Goal: Check status: Check status

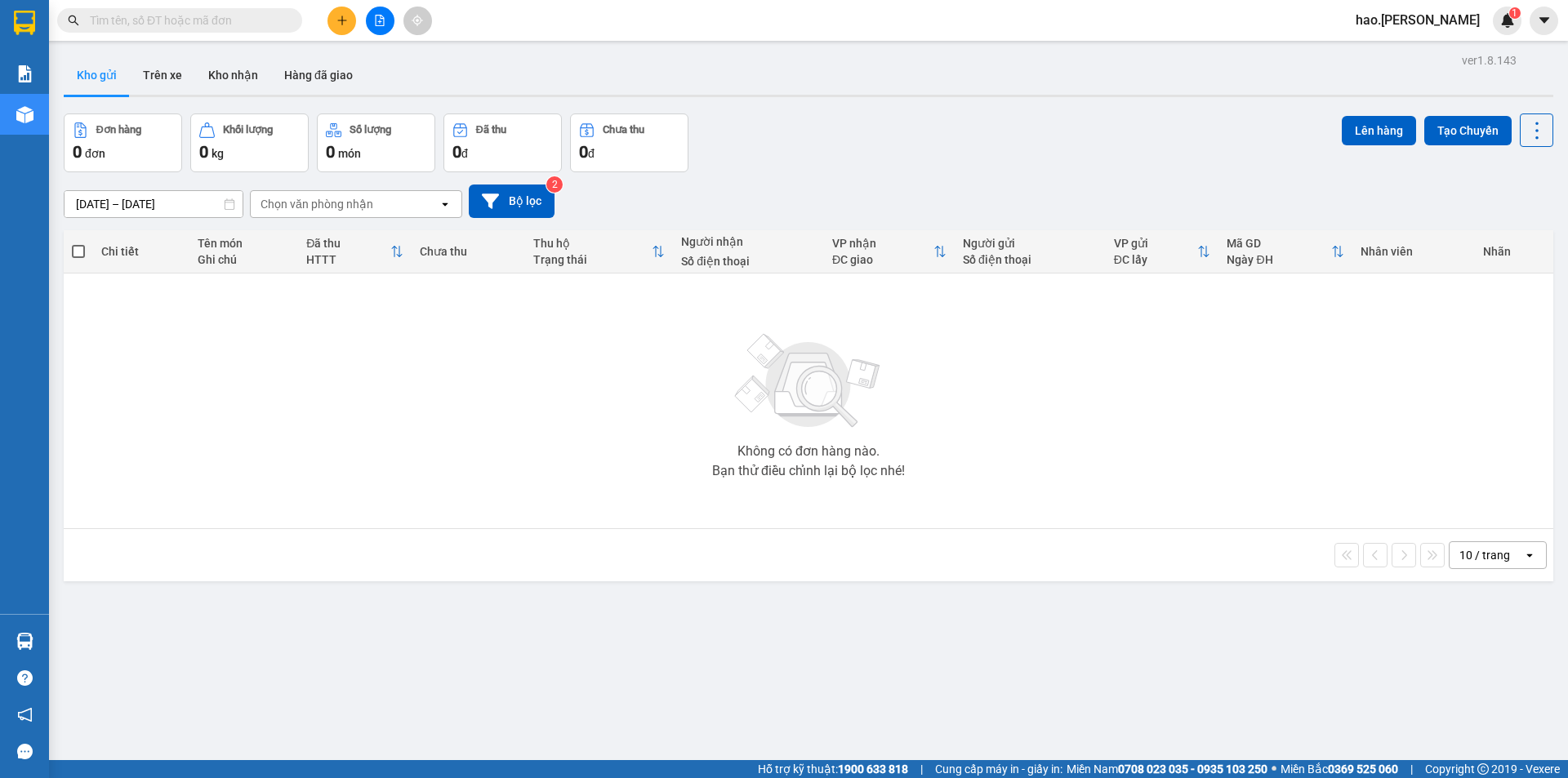
click at [165, 198] on input "[DATE] – [DATE]" at bounding box center [153, 204] width 178 height 26
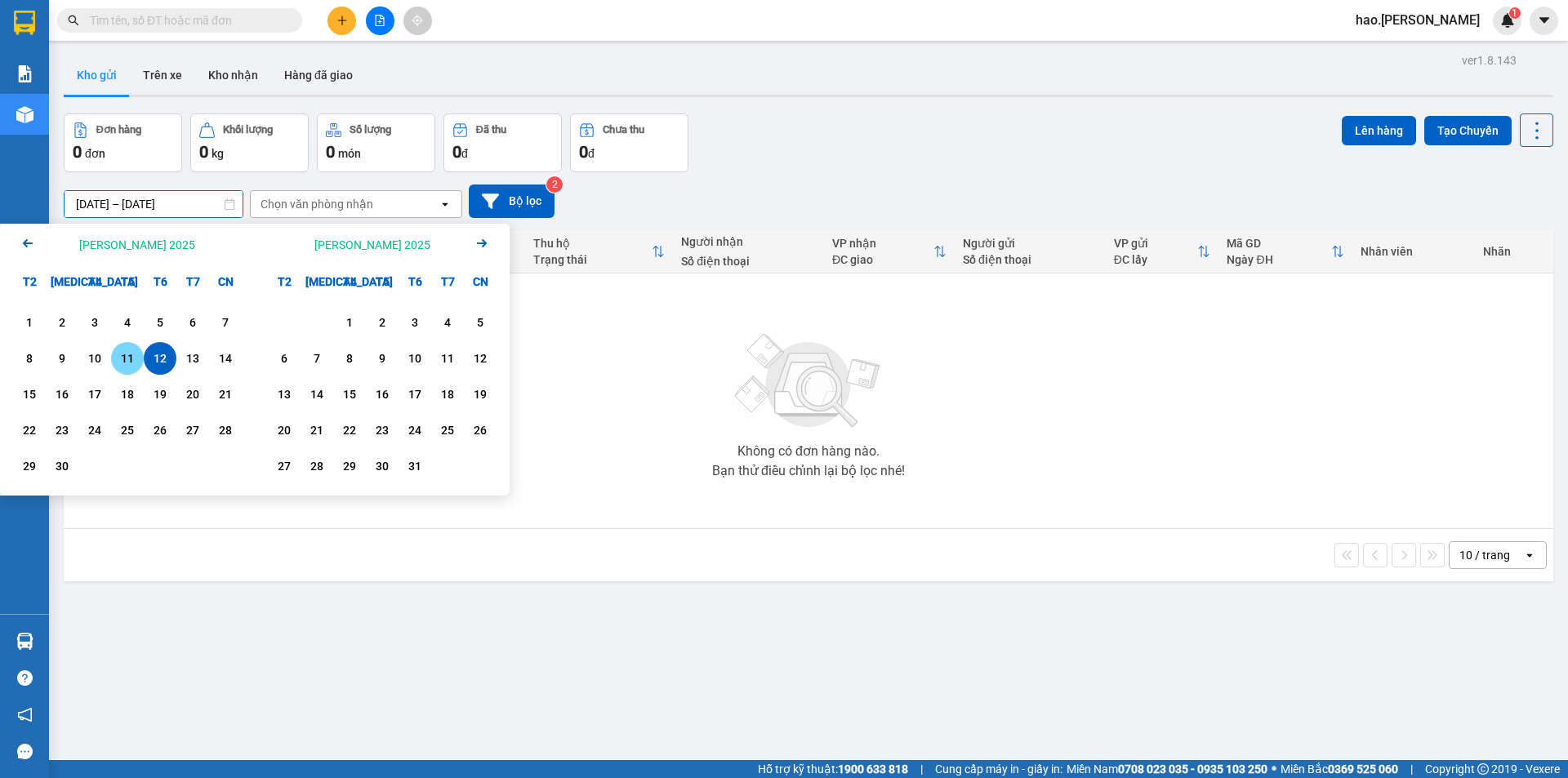
drag, startPoint x: 121, startPoint y: 360, endPoint x: 145, endPoint y: 355, distance: 24.5
click at [121, 360] on div "11" at bounding box center [127, 358] width 23 height 20
click at [148, 354] on div "12" at bounding box center [160, 358] width 32 height 32
type input "[DATE] – [DATE]"
